Goal: Find specific page/section: Find specific page/section

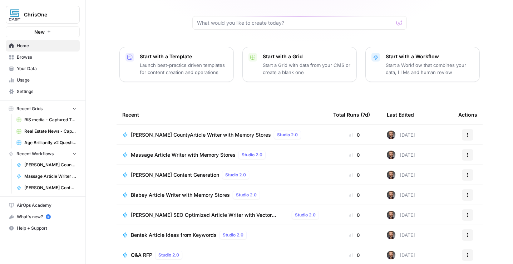
scroll to position [65, 0]
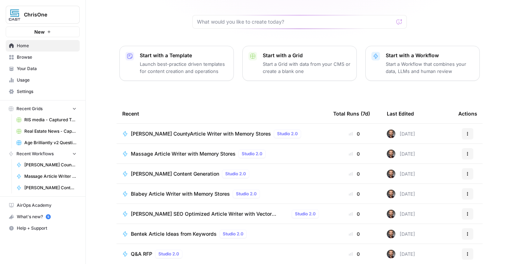
click at [208, 190] on span "Blabey Article Writer with Memory Stores" at bounding box center [180, 193] width 99 height 7
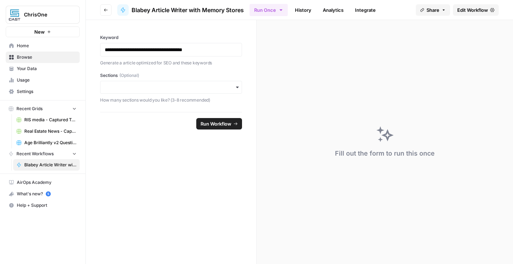
click at [465, 10] on span "Edit Workflow" at bounding box center [472, 9] width 31 height 7
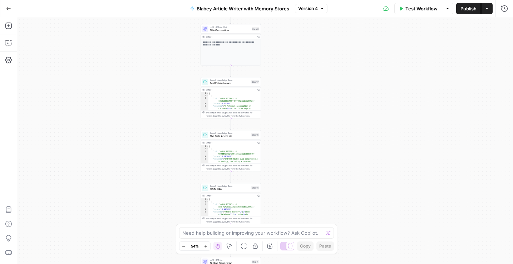
click at [10, 13] on button "Go Back" at bounding box center [8, 8] width 13 height 13
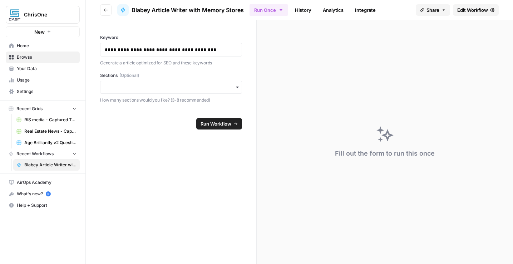
click at [38, 68] on span "Your Data" at bounding box center [47, 68] width 60 height 6
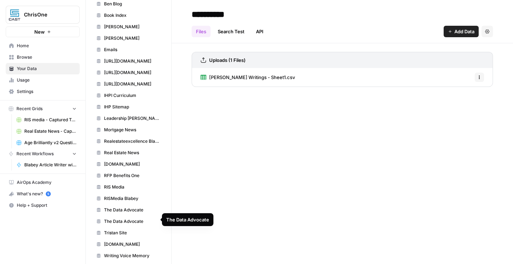
scroll to position [152, 0]
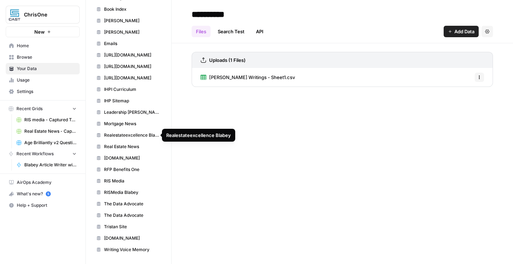
click at [124, 134] on span "Realestateexcellence Blabey" at bounding box center [132, 135] width 57 height 6
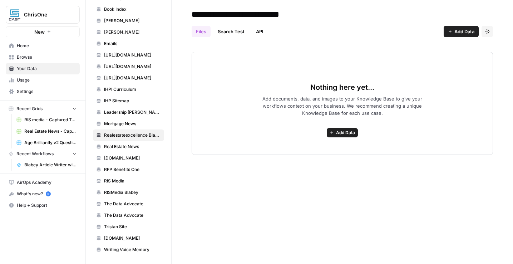
click at [235, 32] on link "Search Test" at bounding box center [230, 31] width 35 height 11
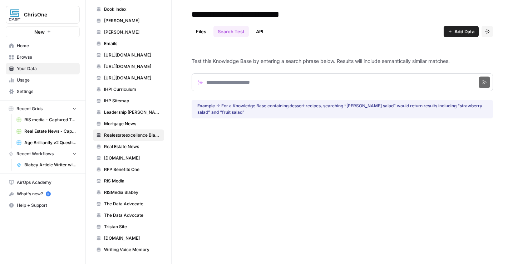
click at [260, 33] on link "API" at bounding box center [260, 31] width 16 height 11
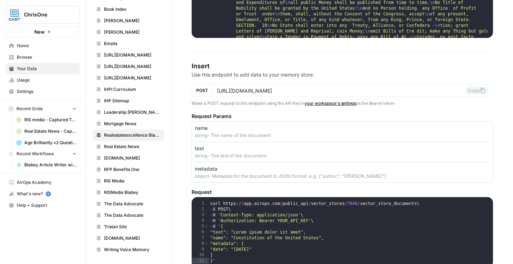
scroll to position [574, 0]
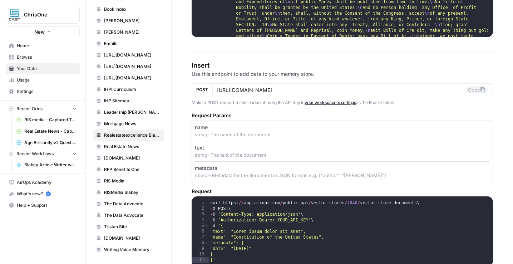
click at [408, 93] on div "[URL][DOMAIN_NAME] Copy" at bounding box center [352, 89] width 281 height 13
drag, startPoint x: 409, startPoint y: 98, endPoint x: 193, endPoint y: 94, distance: 216.0
click at [193, 94] on div "POST [URL][DOMAIN_NAME] Copy" at bounding box center [342, 89] width 301 height 13
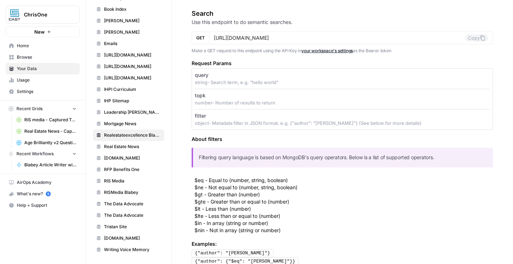
scroll to position [29, 0]
